Goal: Contribute content

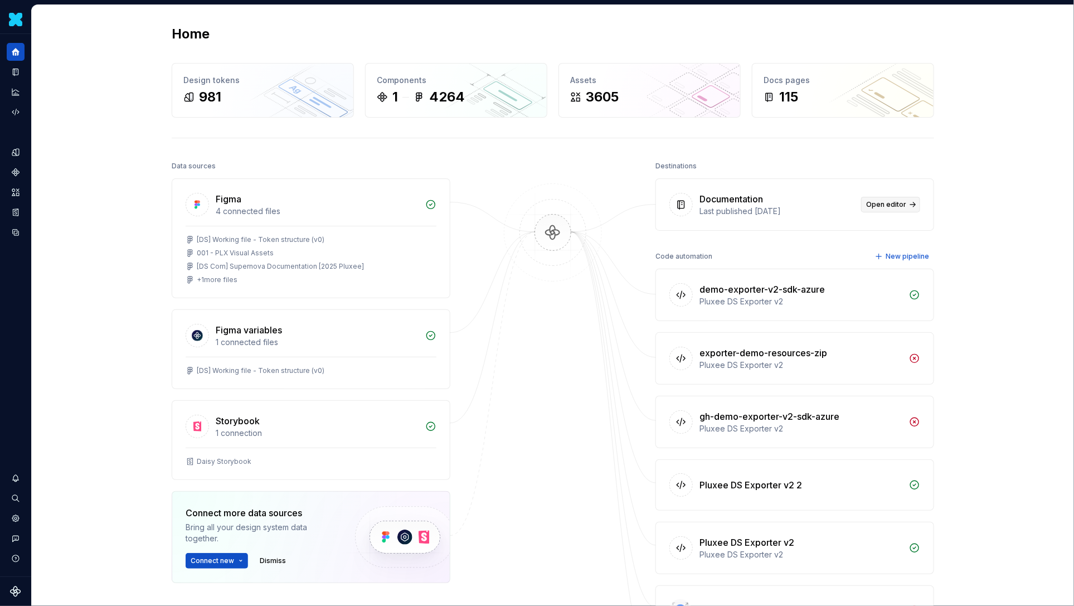
click at [897, 200] on span "Open editor" at bounding box center [886, 204] width 40 height 9
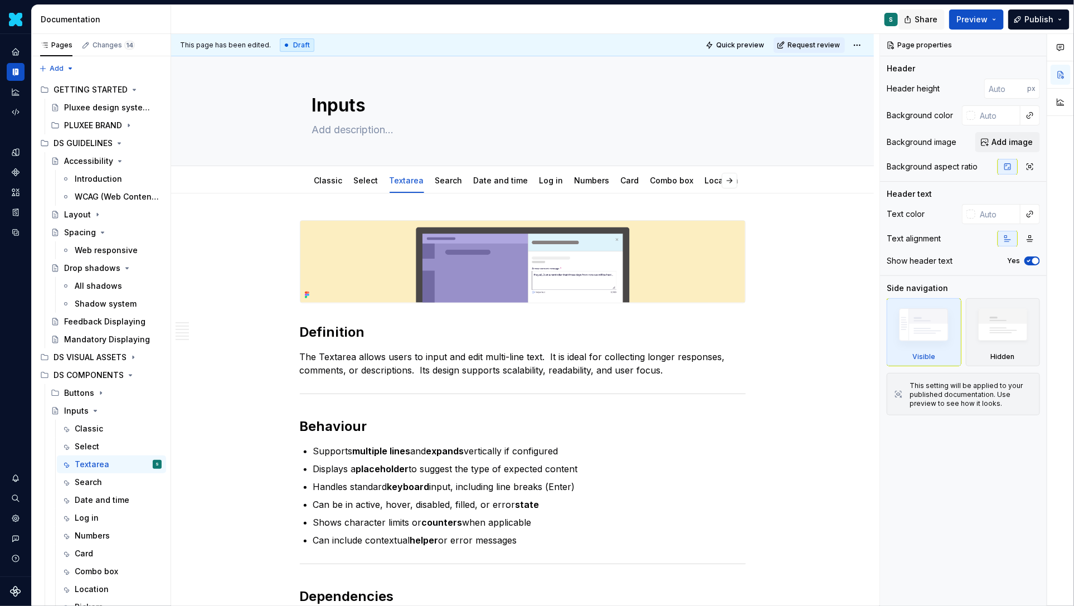
click at [927, 14] on span "Share" at bounding box center [926, 19] width 23 height 11
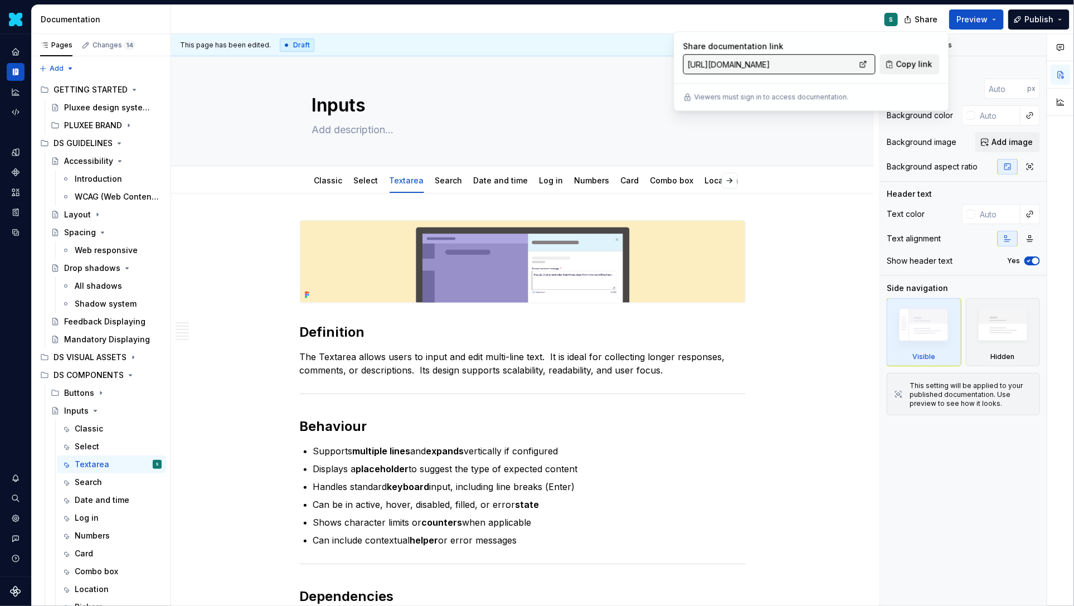
click at [907, 65] on span "Copy link" at bounding box center [914, 64] width 36 height 11
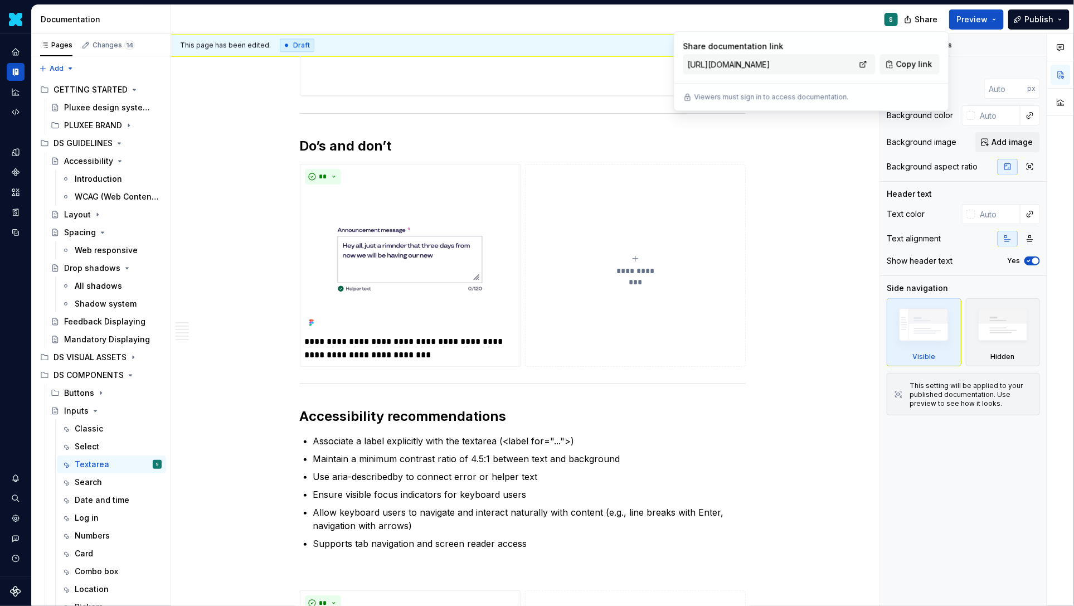
scroll to position [1662, 0]
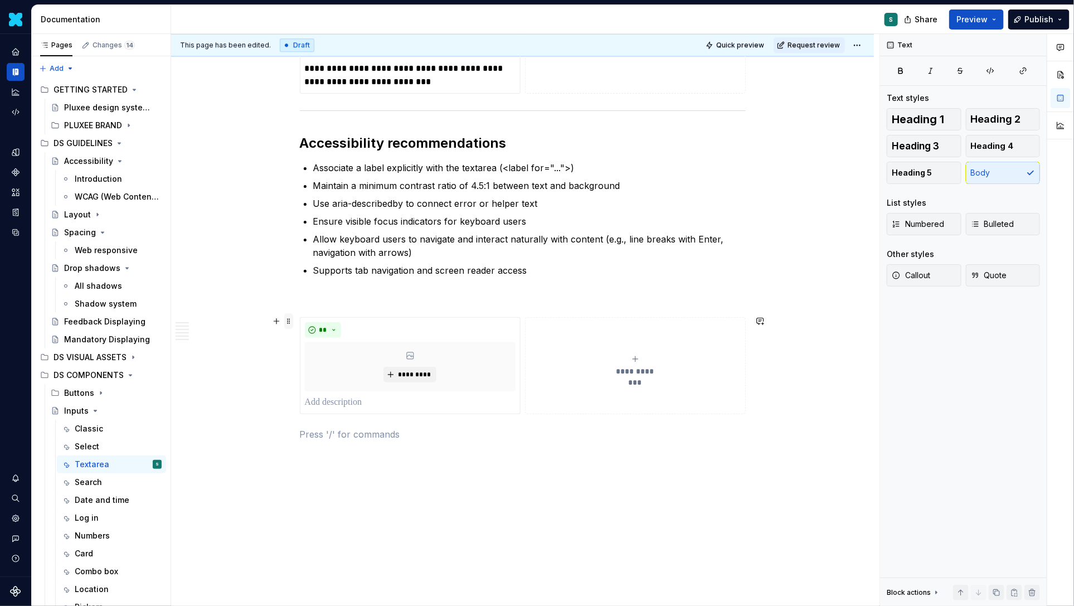
click at [291, 321] on span at bounding box center [288, 321] width 9 height 16
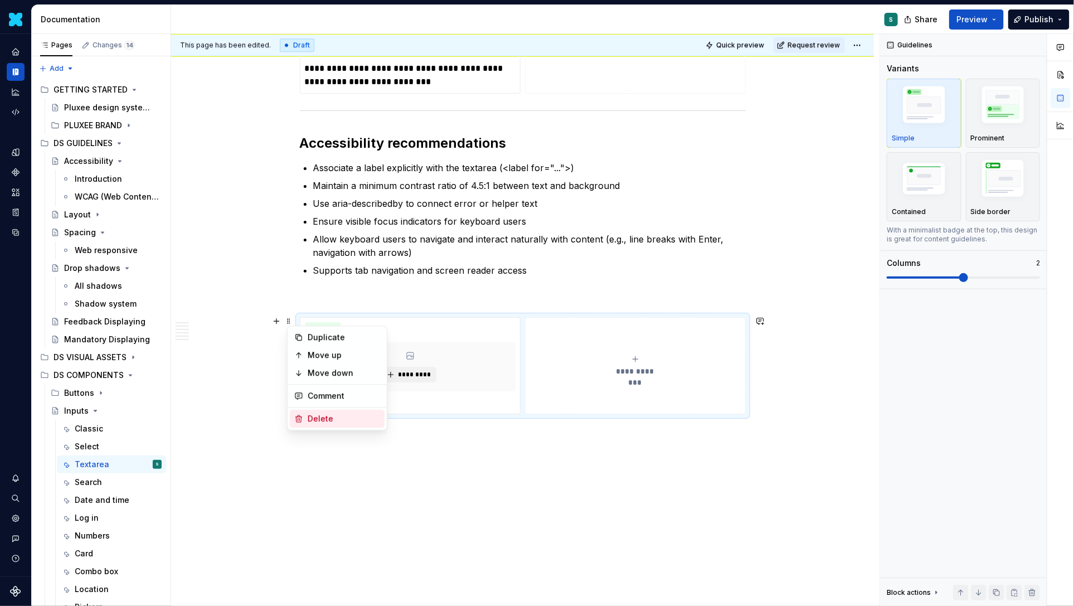
click at [312, 416] on div "Delete" at bounding box center [344, 418] width 72 height 11
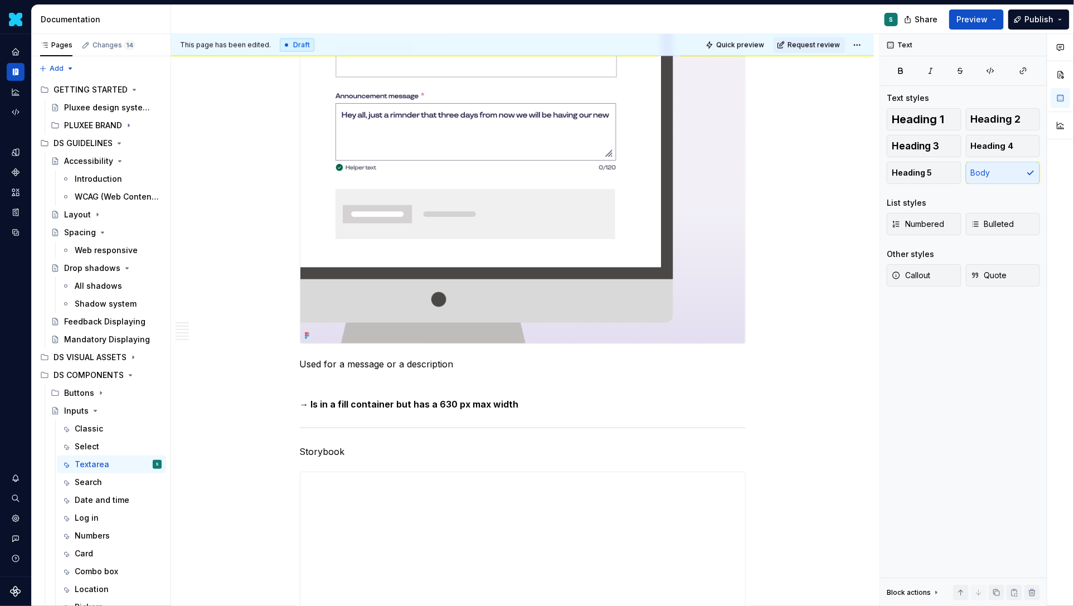
scroll to position [689, 0]
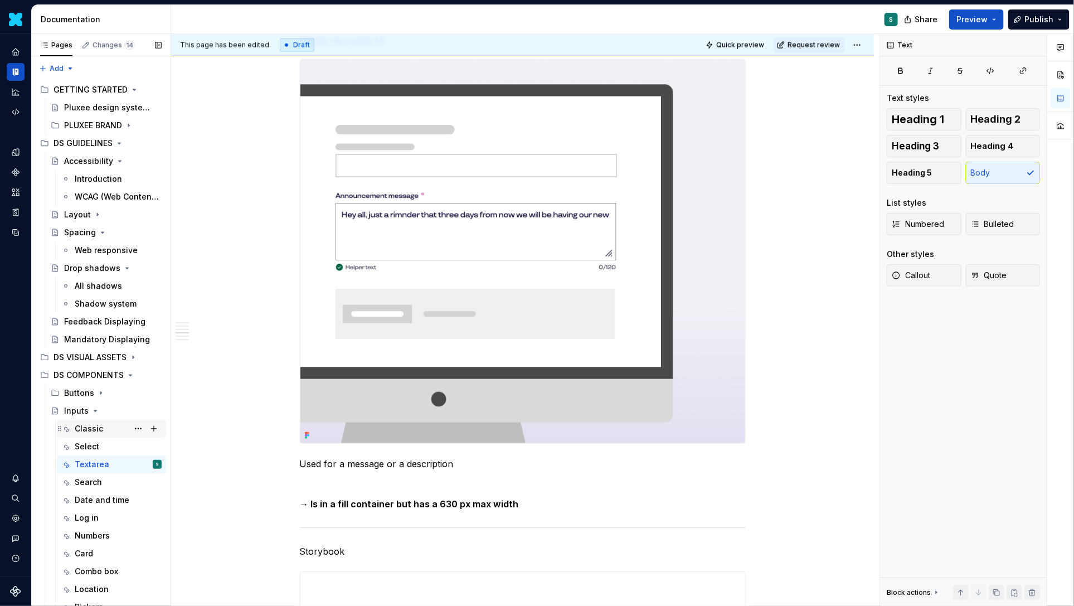
click at [105, 432] on div "Classic" at bounding box center [118, 429] width 87 height 16
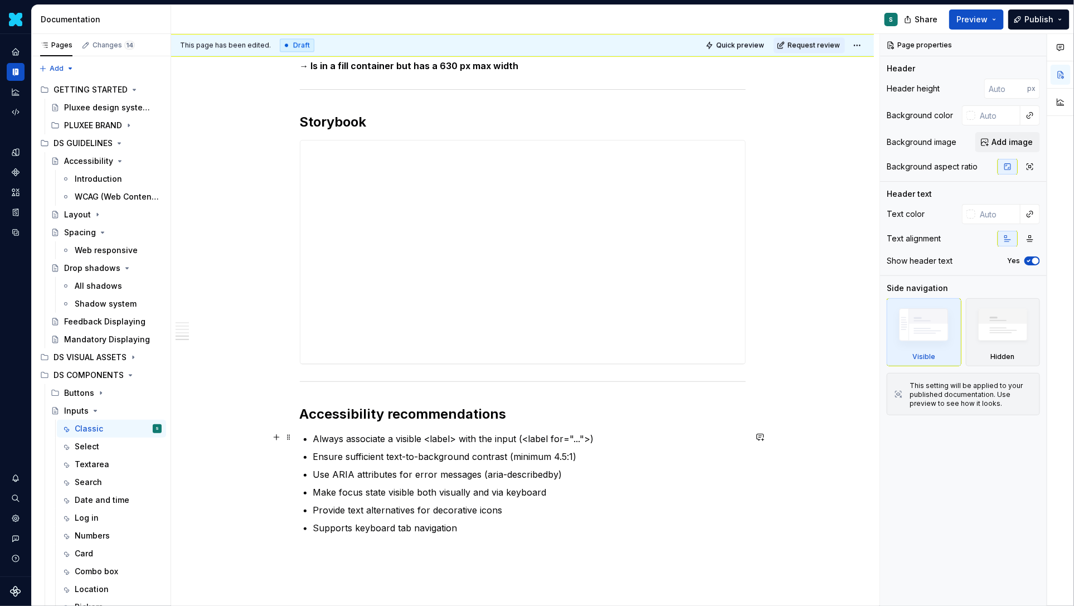
scroll to position [1404, 0]
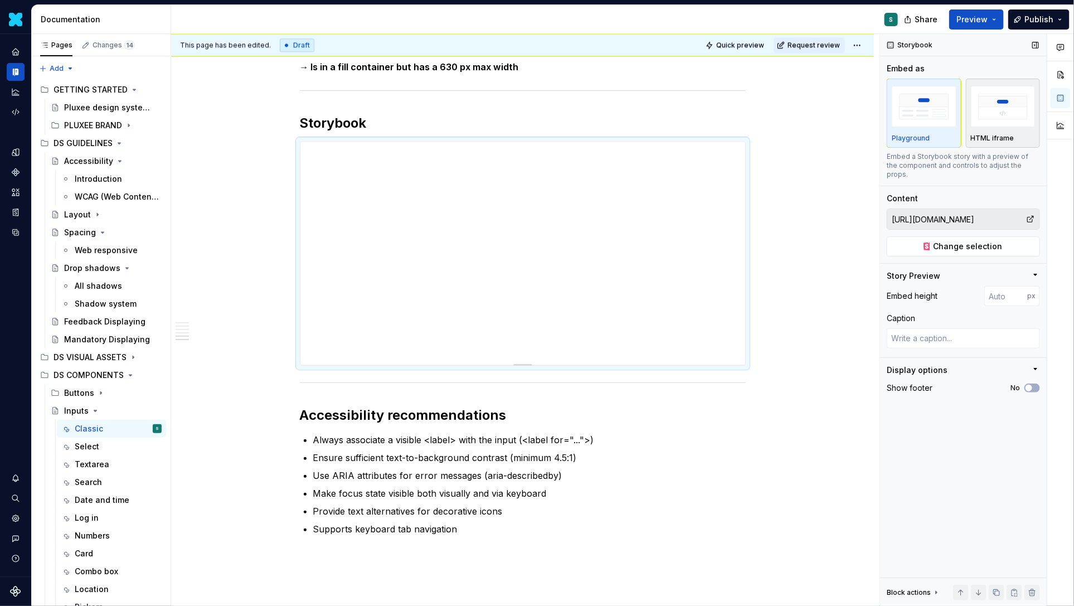
click at [993, 120] on img "button" at bounding box center [1003, 106] width 65 height 41
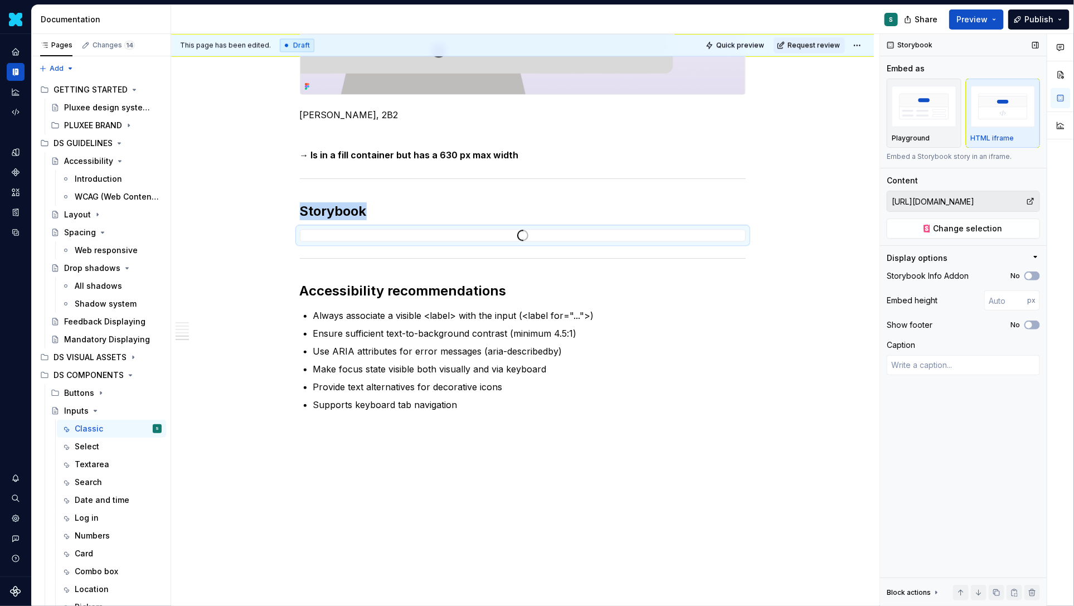
scroll to position [1314, 0]
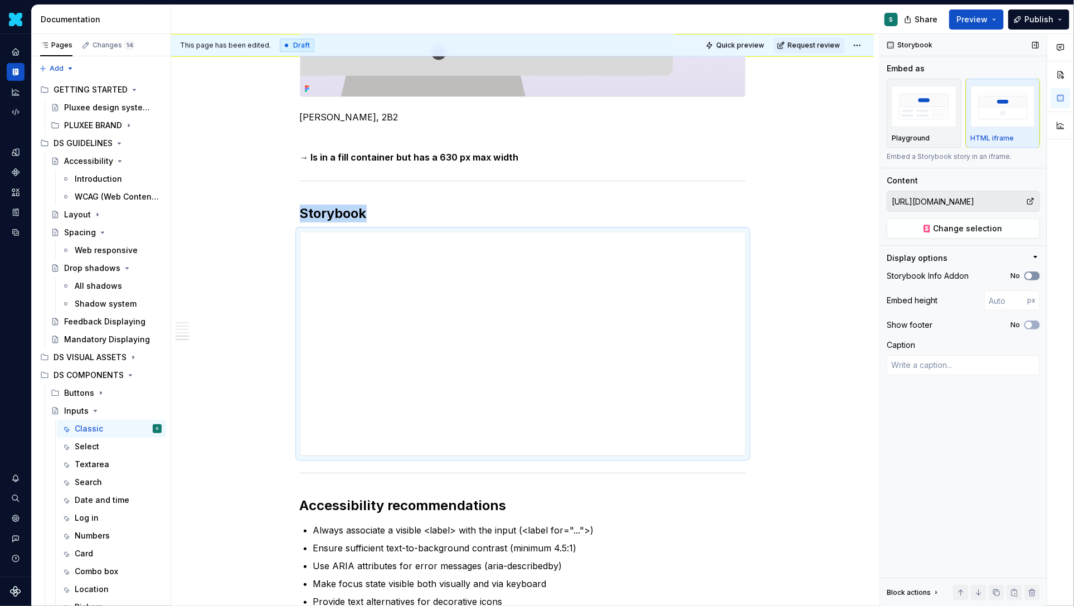
click at [1034, 279] on button "No" at bounding box center [1032, 275] width 16 height 9
click at [1032, 275] on icon "button" at bounding box center [1028, 276] width 9 height 7
click at [1037, 328] on button "No" at bounding box center [1032, 324] width 16 height 9
click at [1036, 327] on button "Yes" at bounding box center [1032, 324] width 16 height 9
click at [966, 16] on span "Preview" at bounding box center [971, 19] width 31 height 11
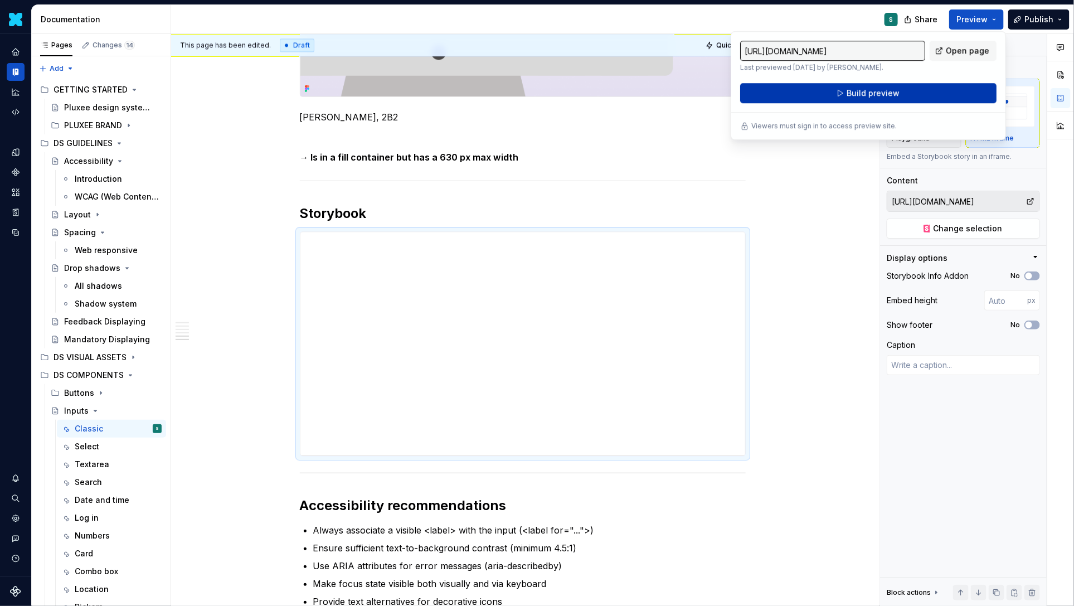
click at [872, 95] on span "Build preview" at bounding box center [873, 93] width 53 height 11
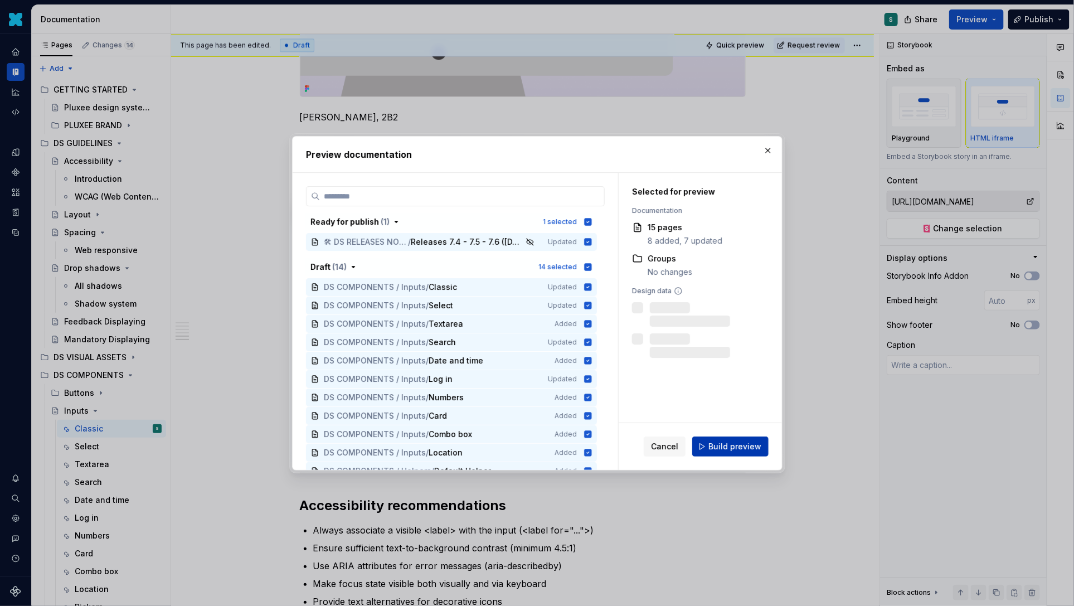
click at [713, 444] on span "Build preview" at bounding box center [734, 446] width 53 height 11
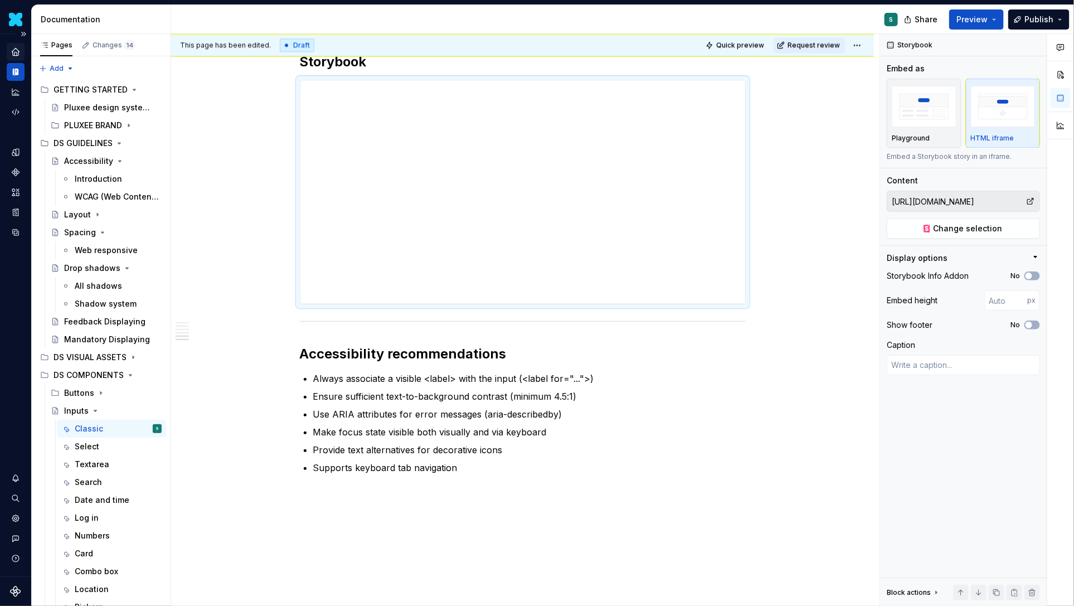
scroll to position [1526, 0]
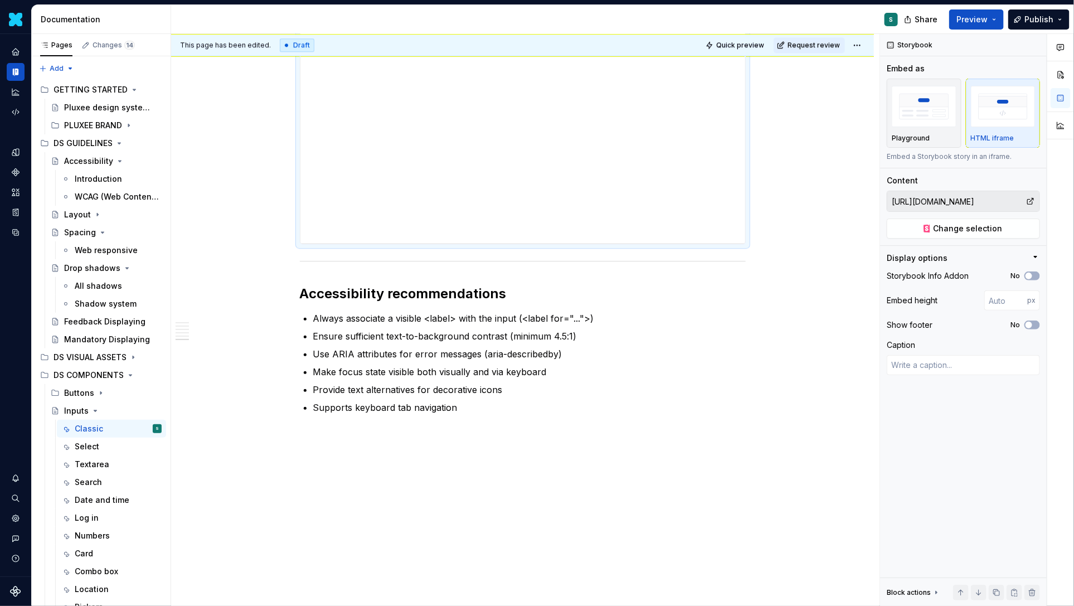
type textarea "*"
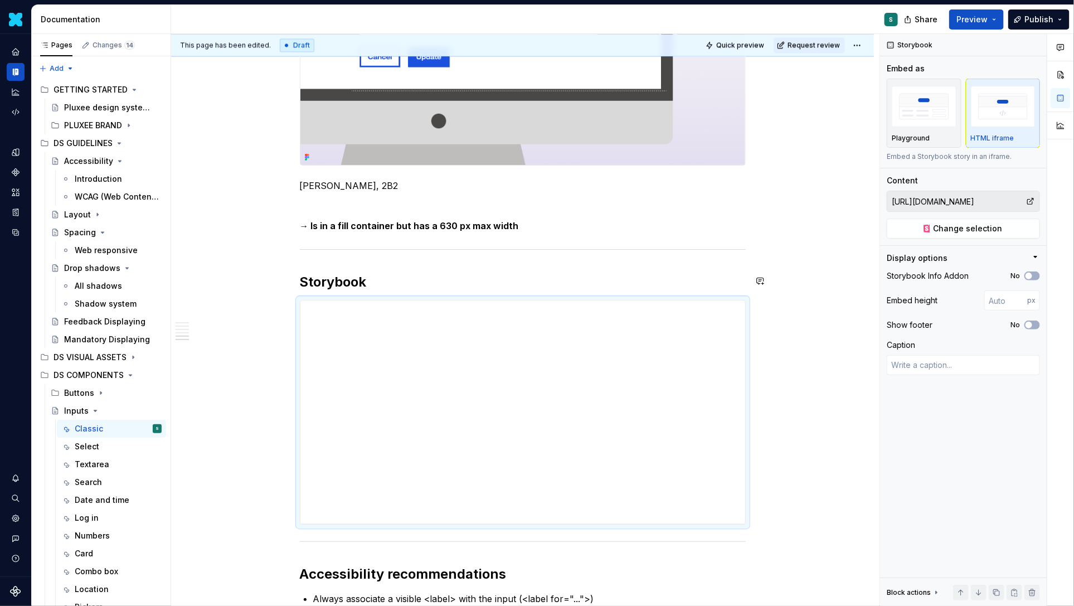
scroll to position [883, 0]
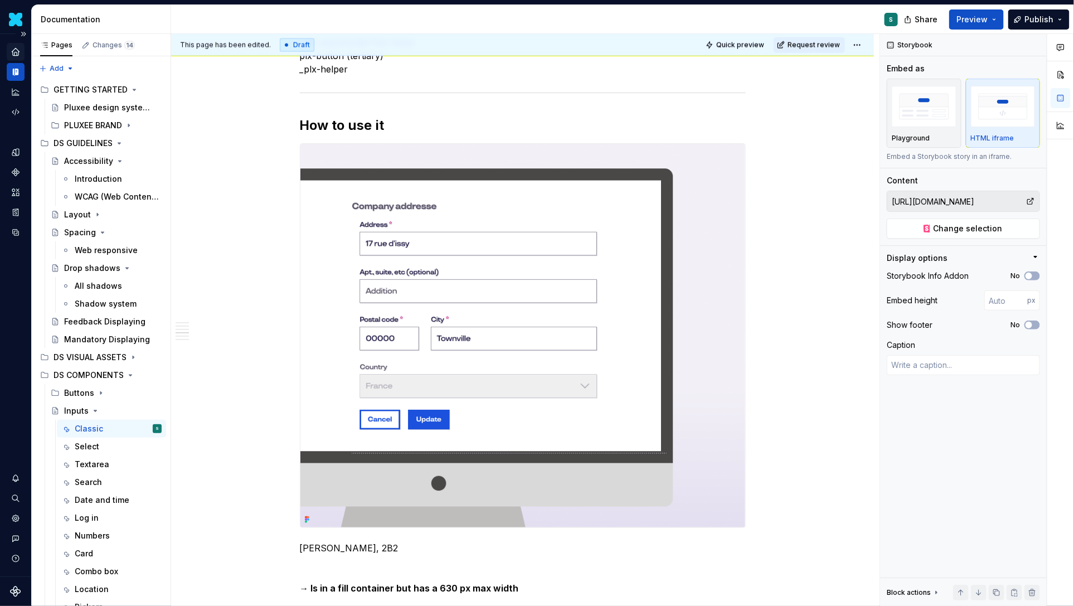
click at [19, 52] on icon "Home" at bounding box center [16, 52] width 10 height 10
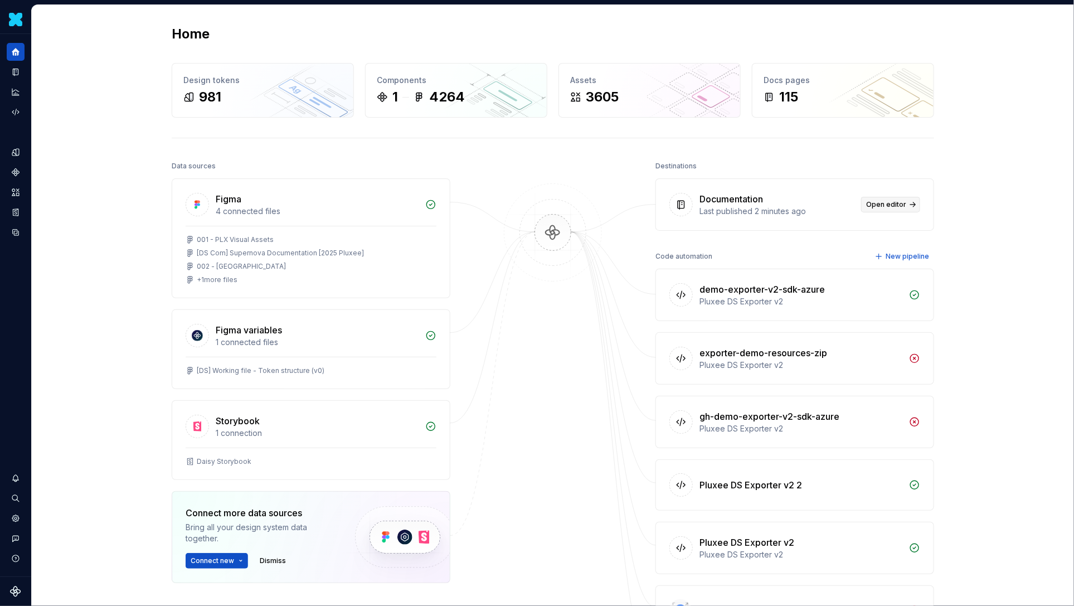
click at [895, 201] on span "Open editor" at bounding box center [886, 204] width 40 height 9
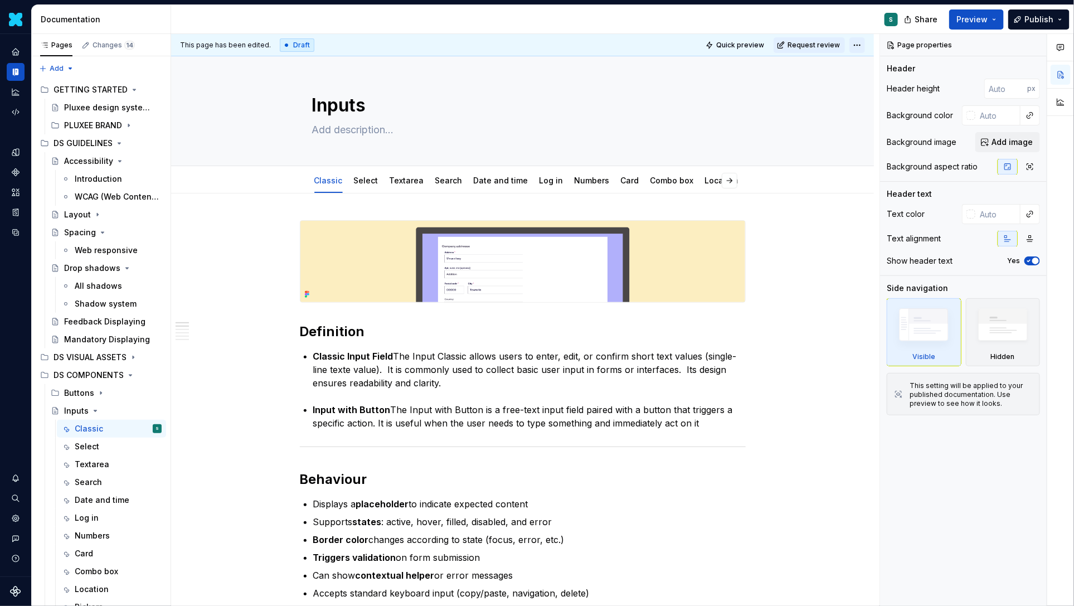
click at [866, 43] on html "[PERSON_NAME] S Design system data Documentation S Share Preview Publish Pages …" at bounding box center [537, 303] width 1074 height 606
click at [829, 232] on html "[PERSON_NAME] S Design system data Documentation S Share Preview Publish Pages …" at bounding box center [537, 303] width 1074 height 606
click at [1062, 104] on button "button" at bounding box center [1061, 102] width 20 height 20
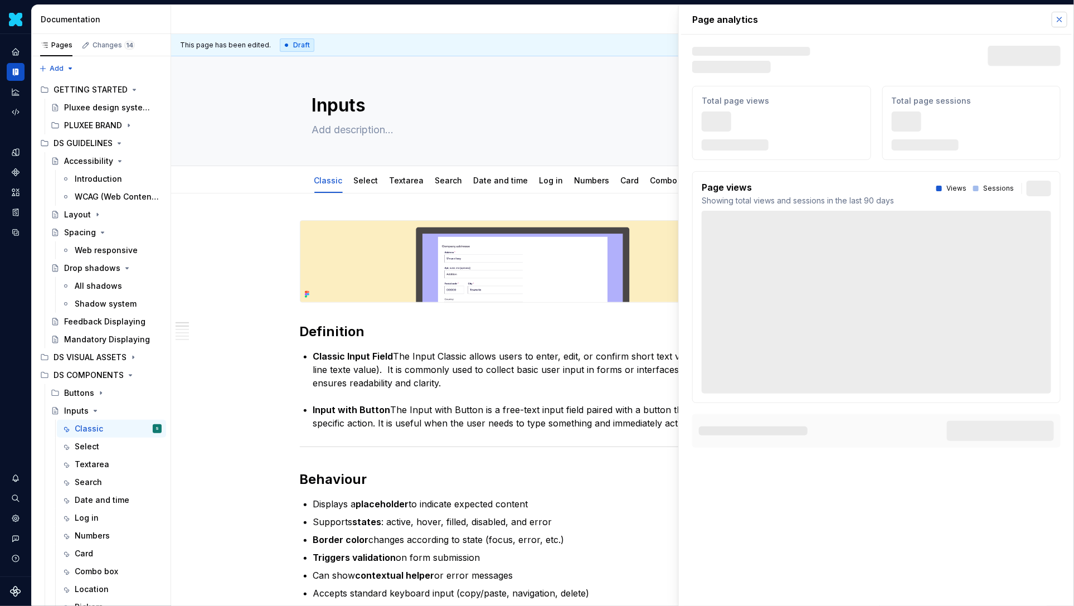
click at [1061, 19] on button "button" at bounding box center [1060, 20] width 16 height 16
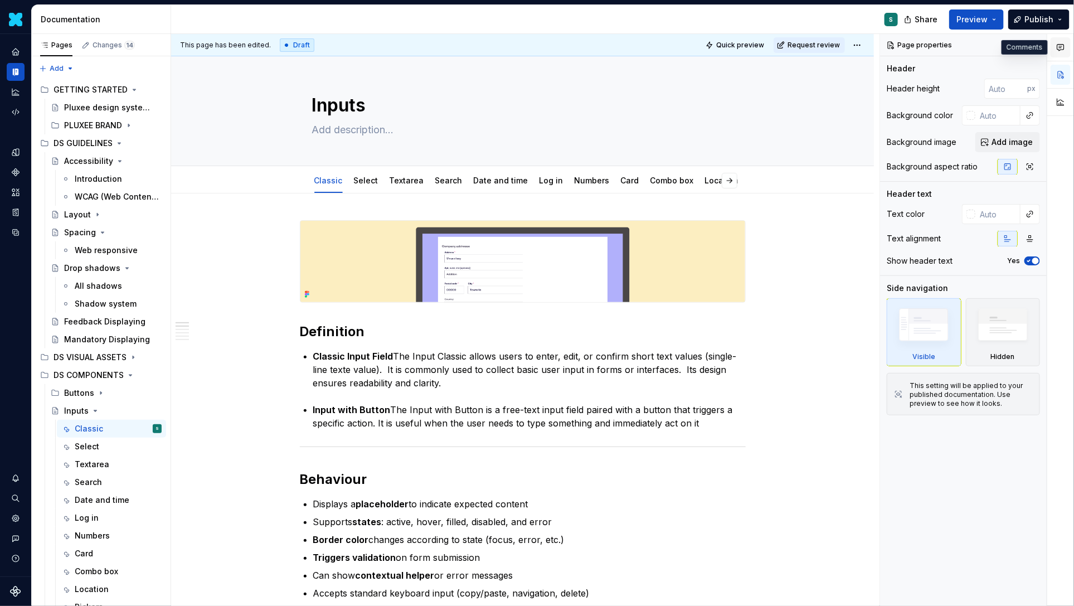
click at [1061, 47] on icon "button" at bounding box center [1060, 48] width 7 height 6
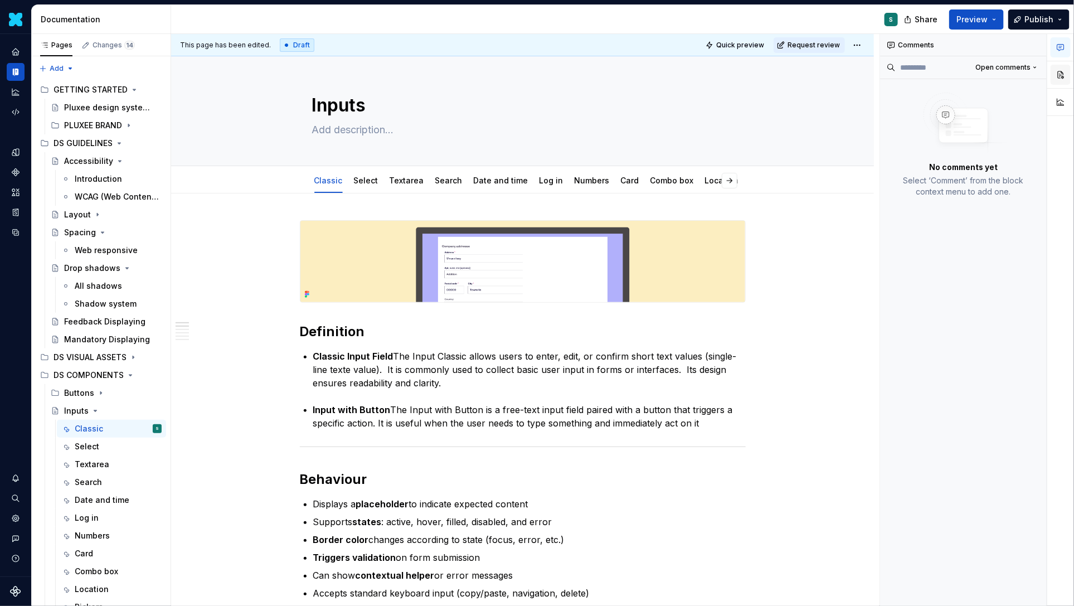
click at [1062, 75] on button "button" at bounding box center [1061, 75] width 20 height 20
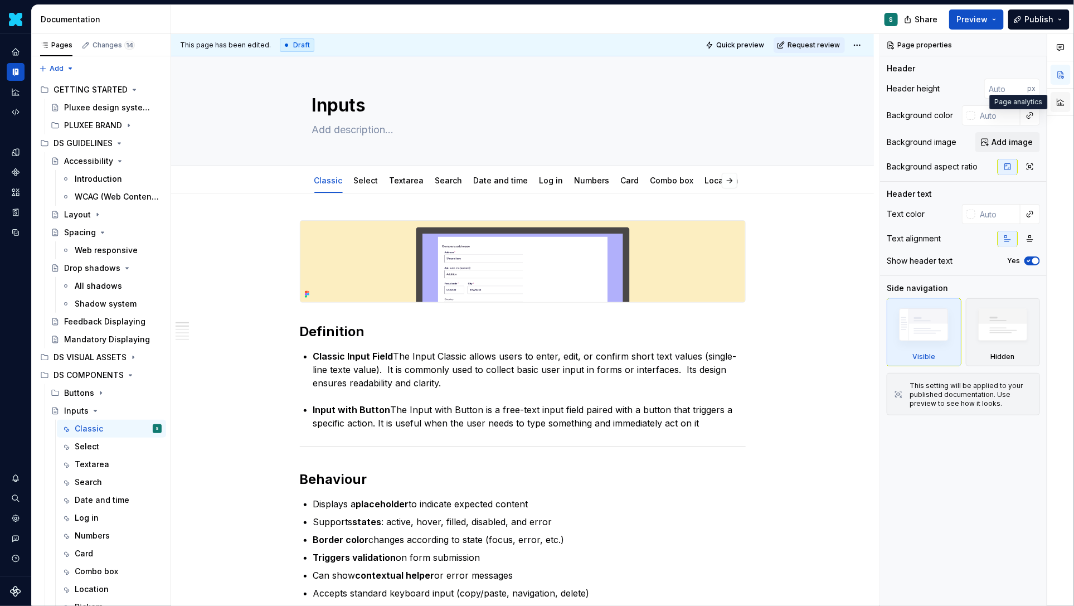
click at [1063, 101] on button "button" at bounding box center [1061, 102] width 20 height 20
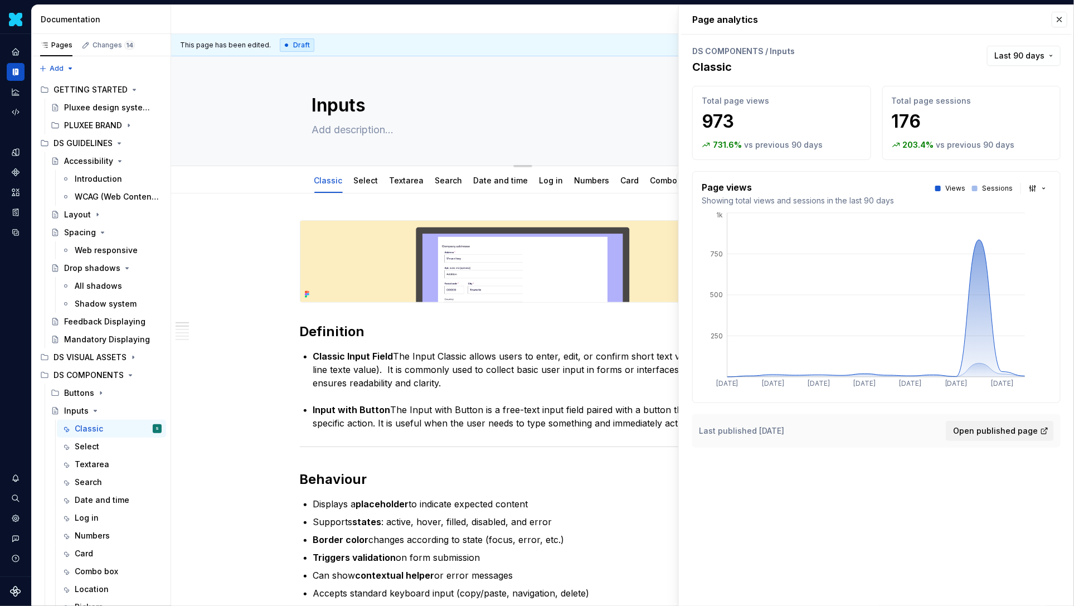
click at [511, 103] on textarea "Inputs" at bounding box center [520, 105] width 421 height 27
type textarea "*"
